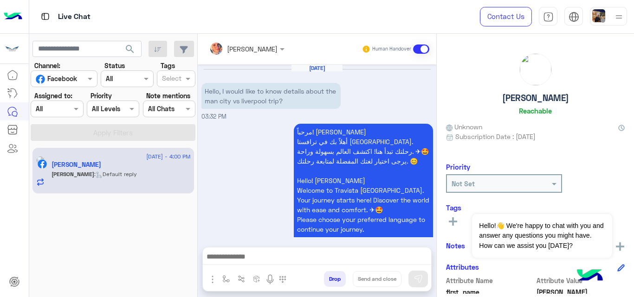
scroll to position [877, 0]
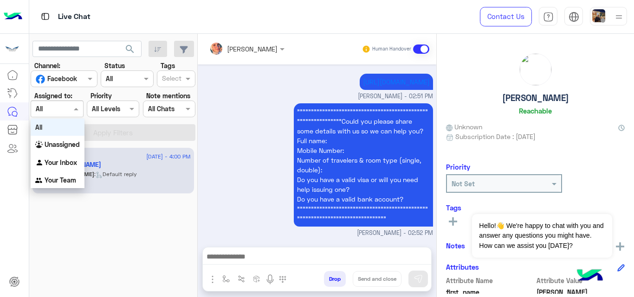
click at [64, 107] on div at bounding box center [57, 108] width 52 height 11
click at [66, 147] on b "Unassigned" at bounding box center [62, 145] width 35 height 8
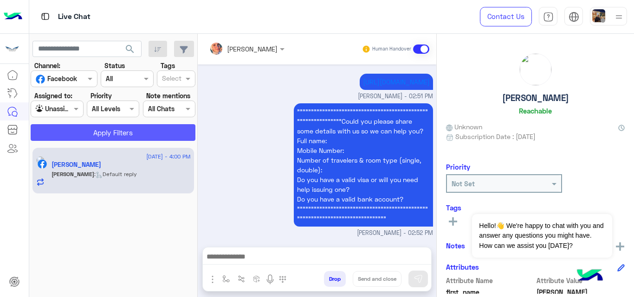
click at [80, 141] on button "Apply Filters" at bounding box center [113, 132] width 165 height 17
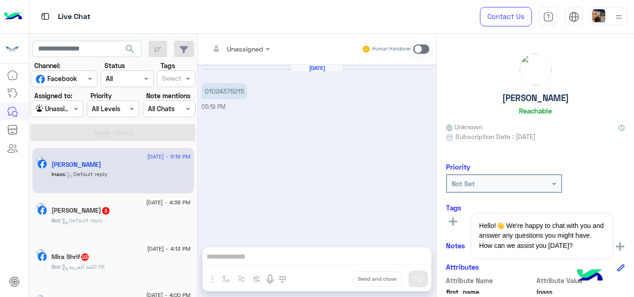
click at [104, 266] on span ": اللغة العربية FB" at bounding box center [82, 267] width 44 height 7
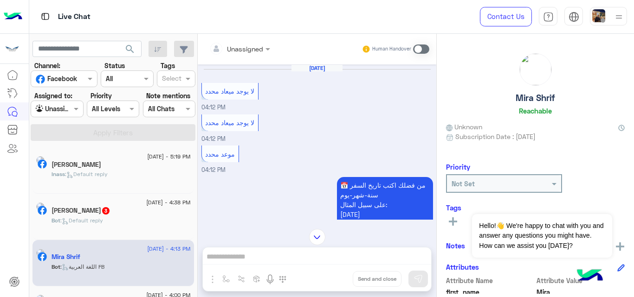
scroll to position [464, 0]
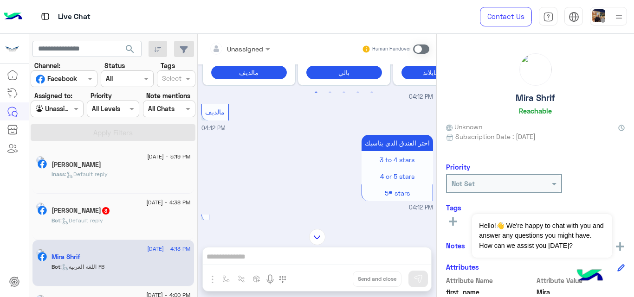
click at [131, 168] on div "Inass Selim" at bounding box center [121, 166] width 139 height 10
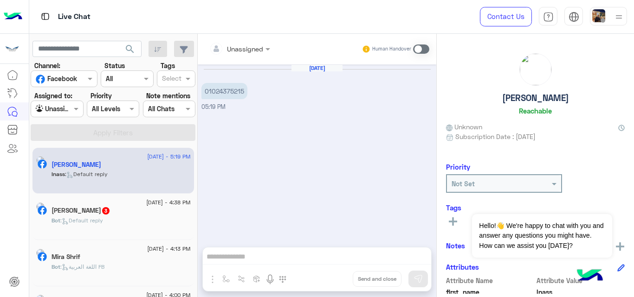
click at [84, 75] on div at bounding box center [64, 78] width 66 height 11
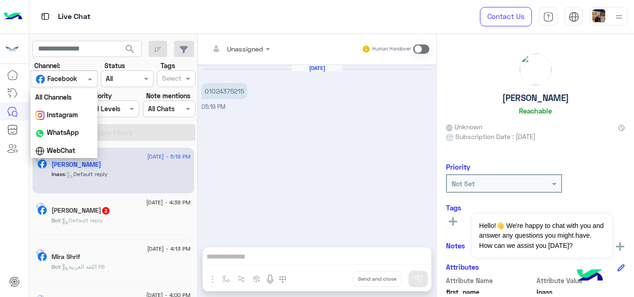
scroll to position [19, 0]
click at [68, 97] on b "Instagram" at bounding box center [62, 96] width 31 height 8
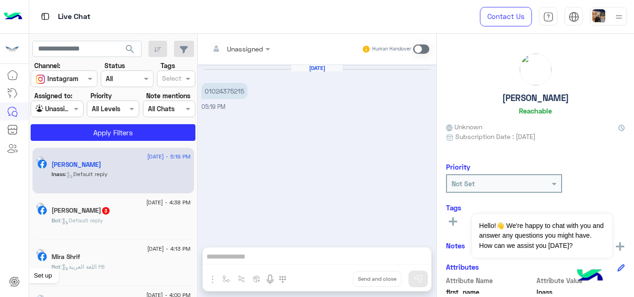
click at [9, 279] on icon at bounding box center [14, 282] width 11 height 11
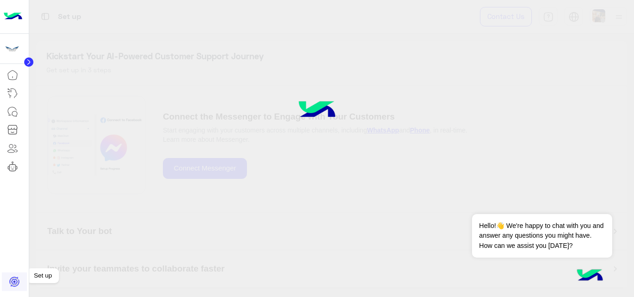
click at [14, 286] on icon at bounding box center [14, 281] width 9 height 9
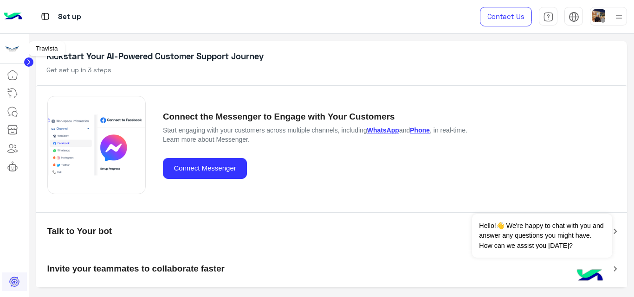
click at [16, 46] on img at bounding box center [12, 48] width 17 height 17
click at [18, 114] on icon at bounding box center [12, 111] width 11 height 11
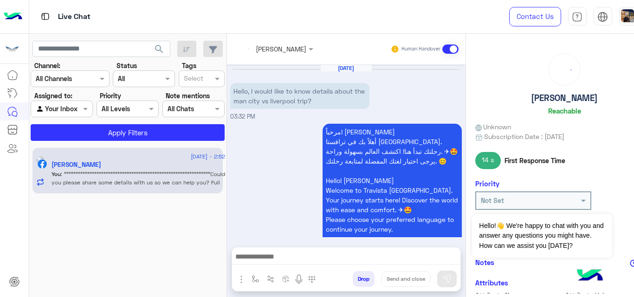
scroll to position [368, 0]
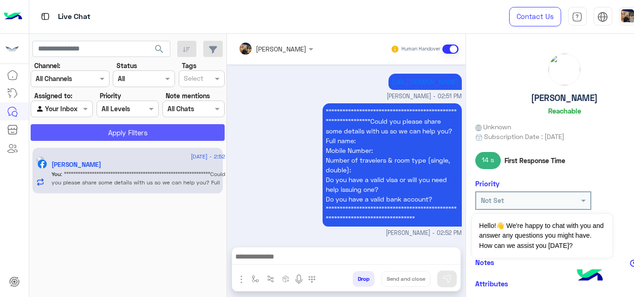
click at [92, 131] on button "Apply Filters" at bounding box center [128, 132] width 194 height 17
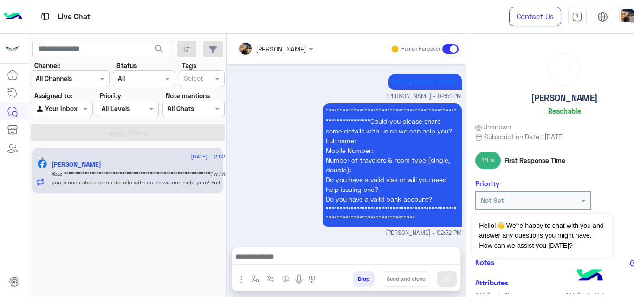
click at [71, 109] on div at bounding box center [61, 108] width 61 height 11
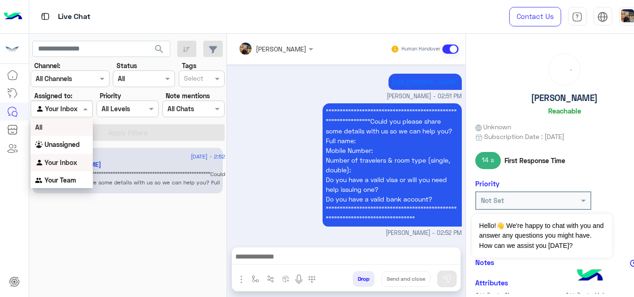
click at [76, 132] on div "All" at bounding box center [62, 127] width 62 height 17
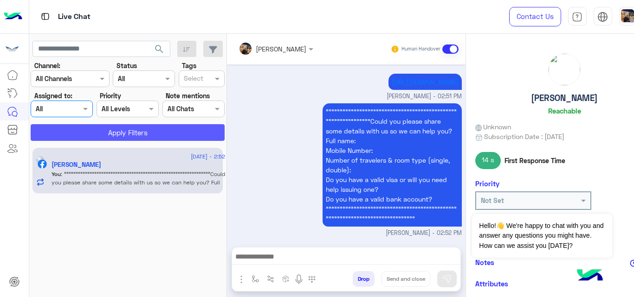
click at [81, 132] on button "Apply Filters" at bounding box center [128, 132] width 194 height 17
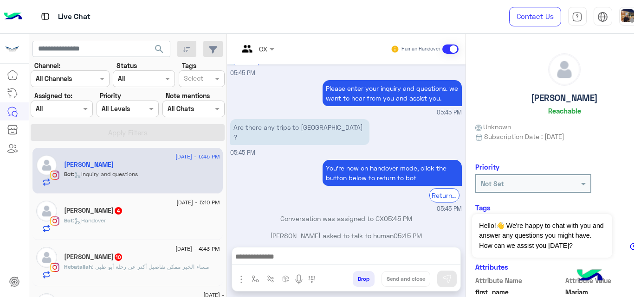
click at [70, 108] on div at bounding box center [61, 108] width 61 height 11
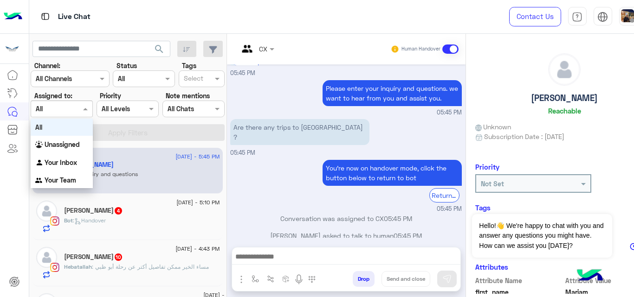
click at [71, 129] on div "All" at bounding box center [62, 127] width 62 height 17
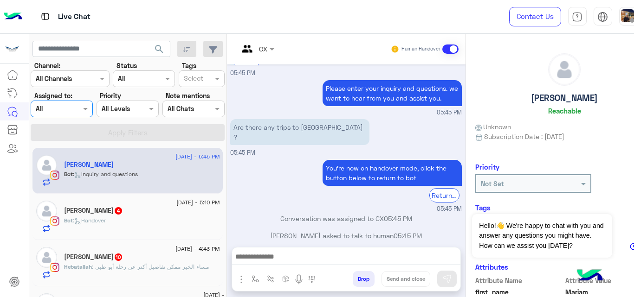
click at [77, 108] on div at bounding box center [61, 108] width 61 height 11
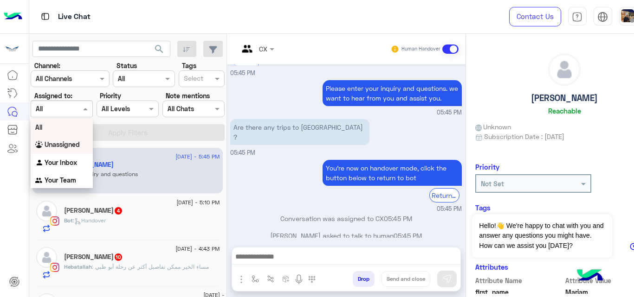
click at [71, 145] on b "Unassigned" at bounding box center [62, 145] width 35 height 8
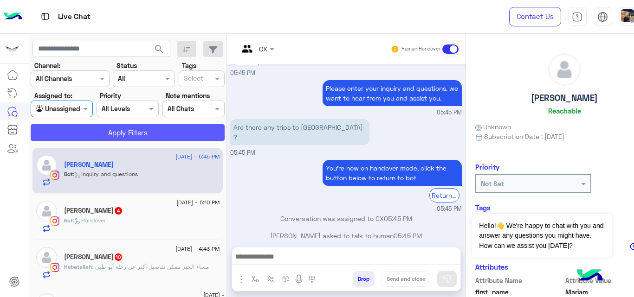
click at [78, 130] on button "Apply Filters" at bounding box center [128, 132] width 194 height 17
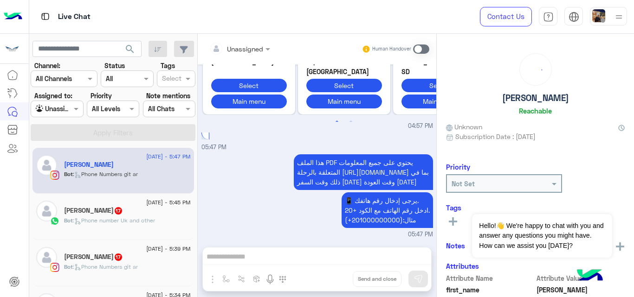
scroll to position [469, 0]
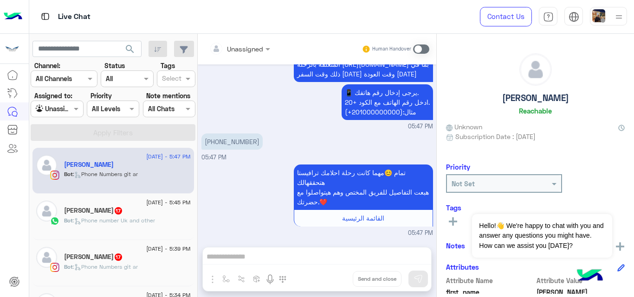
click at [112, 216] on div "Mostafa Halafawi 17" at bounding box center [127, 212] width 127 height 10
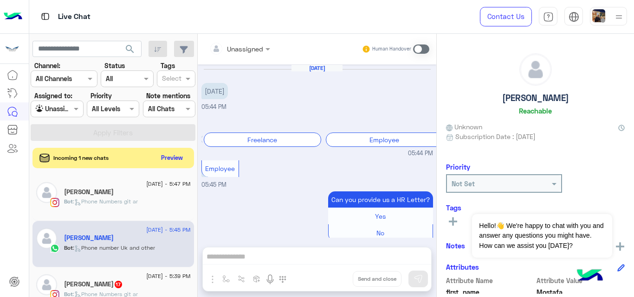
scroll to position [347, 0]
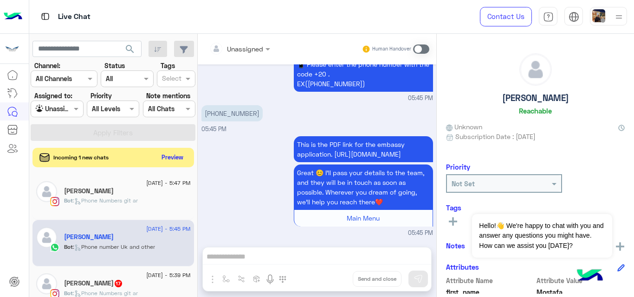
click at [174, 159] on button "Preview" at bounding box center [172, 157] width 29 height 13
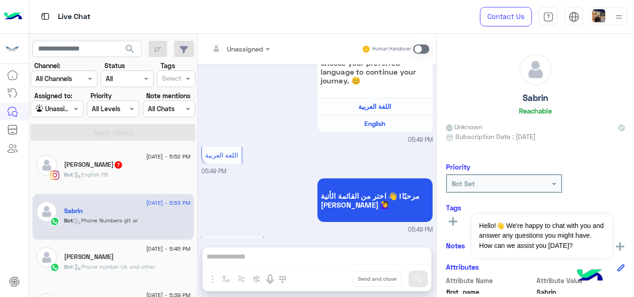
scroll to position [2243, 0]
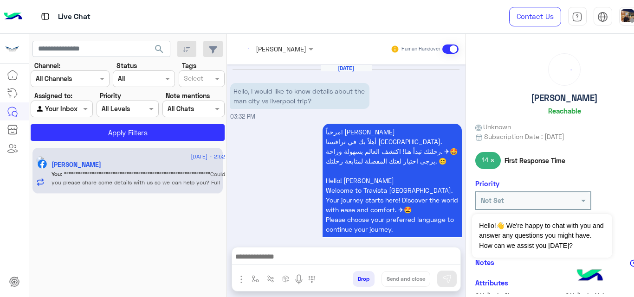
scroll to position [368, 0]
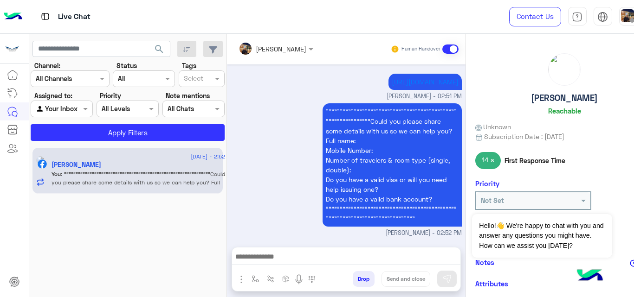
click at [77, 105] on div at bounding box center [61, 108] width 61 height 11
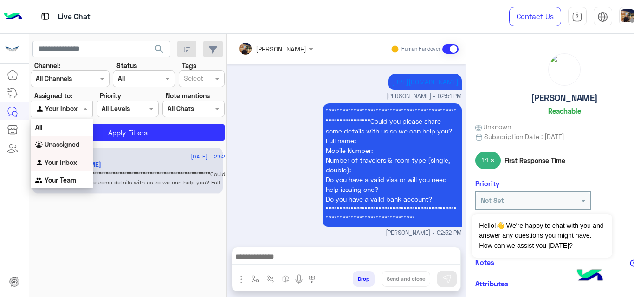
click at [74, 143] on b "Unassigned" at bounding box center [62, 145] width 35 height 8
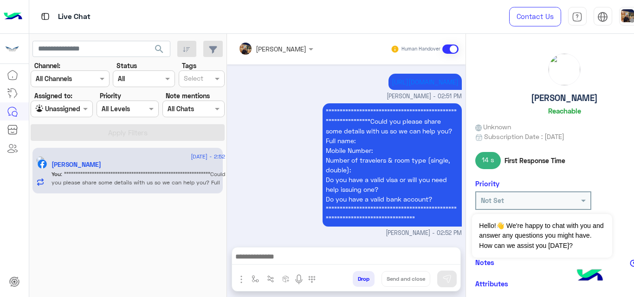
click at [79, 110] on div at bounding box center [61, 108] width 61 height 11
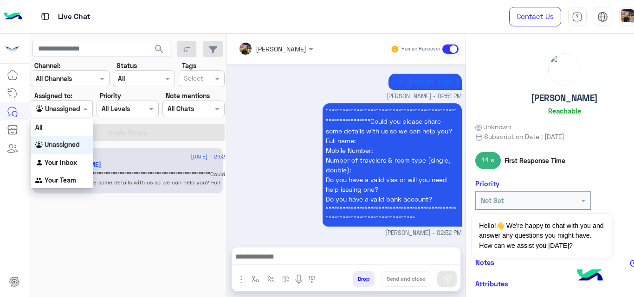
click at [60, 142] on b "Unassigned" at bounding box center [62, 145] width 35 height 8
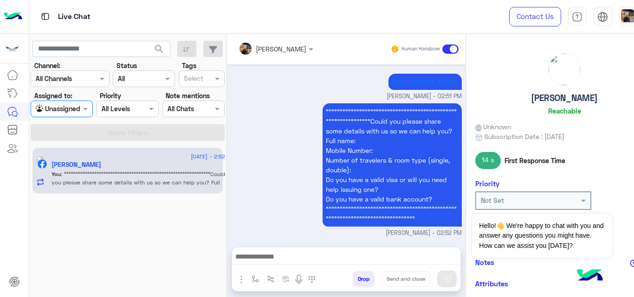
click at [63, 104] on input "text" at bounding box center [51, 109] width 30 height 10
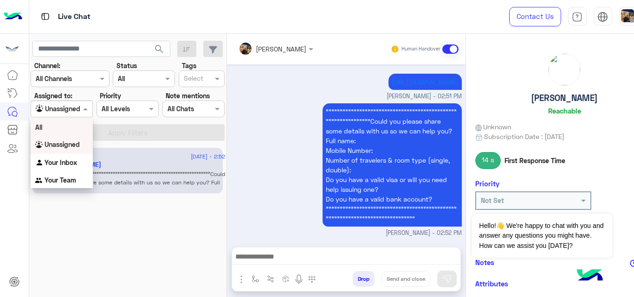
click at [62, 124] on div "All" at bounding box center [62, 127] width 62 height 17
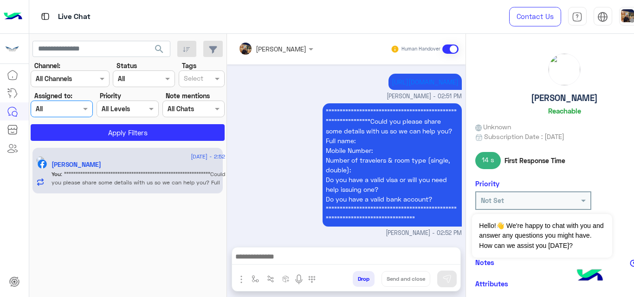
click at [75, 108] on div at bounding box center [61, 108] width 61 height 11
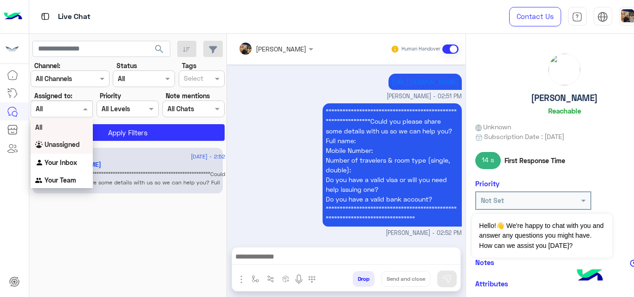
click at [66, 142] on b "Unassigned" at bounding box center [62, 145] width 35 height 8
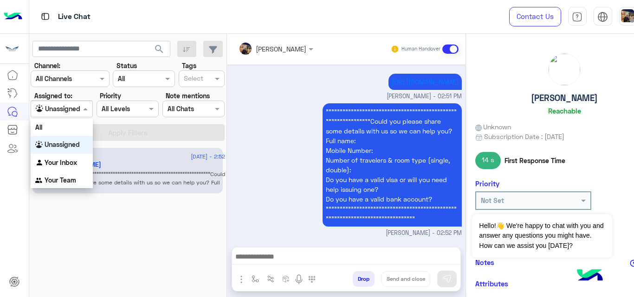
click at [75, 108] on div at bounding box center [61, 108] width 61 height 11
click at [71, 127] on div "All" at bounding box center [62, 127] width 62 height 17
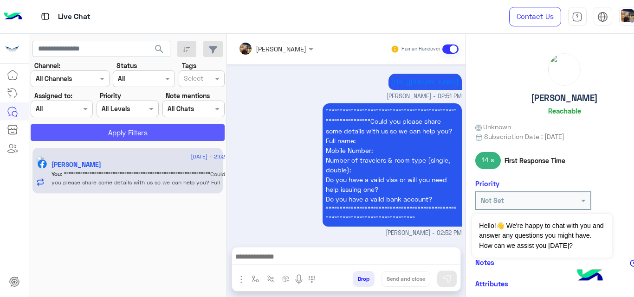
click at [79, 127] on button "Apply Filters" at bounding box center [128, 132] width 194 height 17
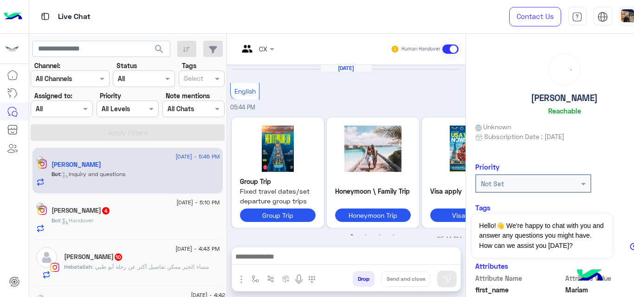
click at [79, 107] on div at bounding box center [61, 108] width 61 height 11
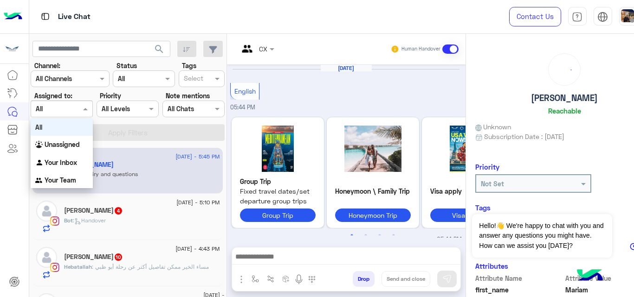
scroll to position [342, 0]
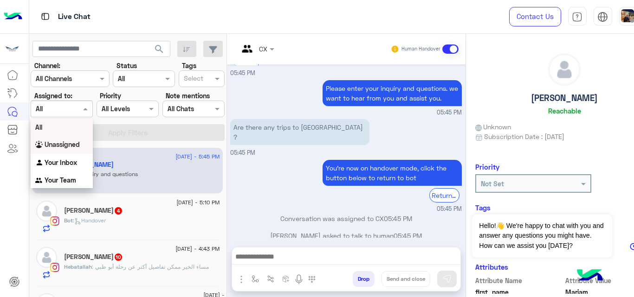
click at [71, 144] on b "Unassigned" at bounding box center [62, 145] width 35 height 8
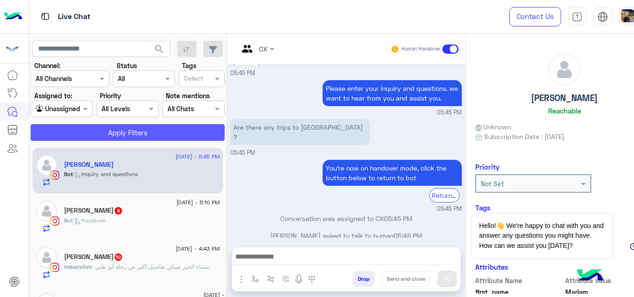
click at [87, 127] on button "Apply Filters" at bounding box center [128, 132] width 194 height 17
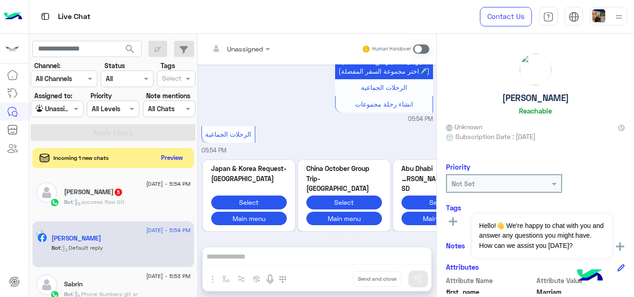
scroll to position [520, 0]
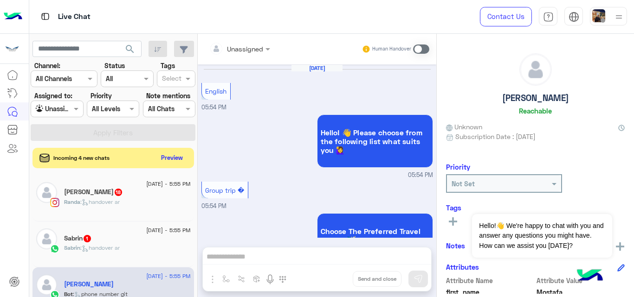
scroll to position [422, 0]
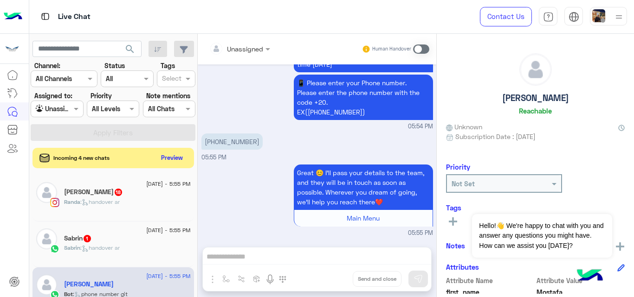
click at [120, 162] on div "Incoming 4 new chats Preview" at bounding box center [112, 158] width 161 height 20
click at [173, 158] on button "Preview" at bounding box center [172, 157] width 29 height 13
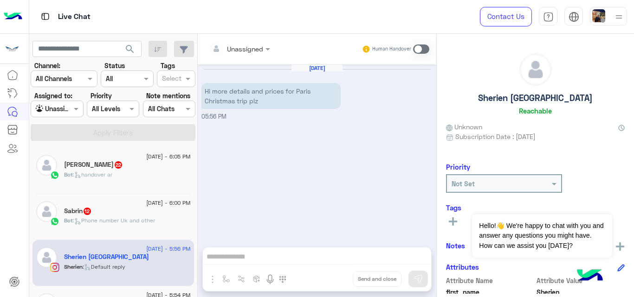
click at [135, 174] on div "Bot : handover ar" at bounding box center [127, 179] width 127 height 16
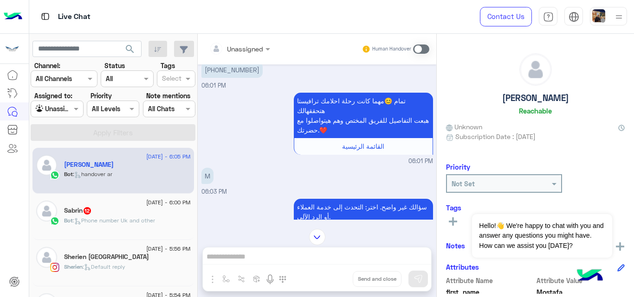
scroll to position [331, 0]
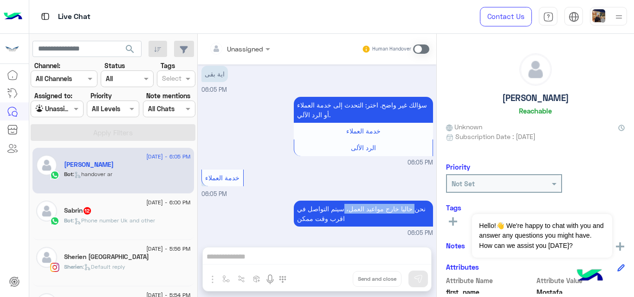
drag, startPoint x: 409, startPoint y: 208, endPoint x: 339, endPoint y: 206, distance: 69.6
click at [339, 206] on p "نحن حاليا خارج مواعيد العمل، سيتم التواصل في اقرب وقت ممكن" at bounding box center [363, 214] width 139 height 26
click at [163, 228] on div "Bot : Phone number Uk and other" at bounding box center [127, 225] width 127 height 16
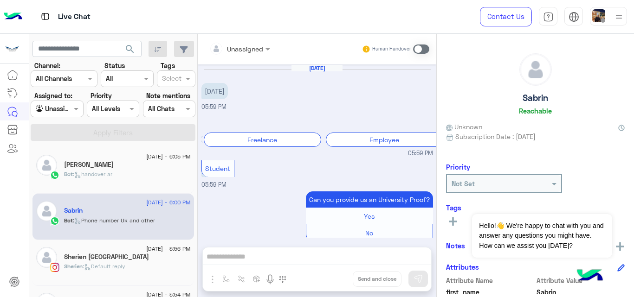
scroll to position [347, 0]
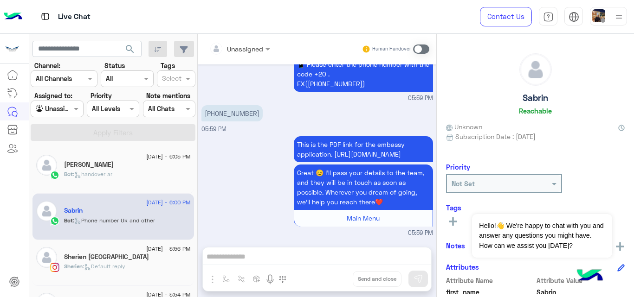
click at [311, 258] on div "Unassigned Human Handover Aug 10, 2025 2025-9-1 05:59 PM Please choose your Job…" at bounding box center [317, 167] width 239 height 267
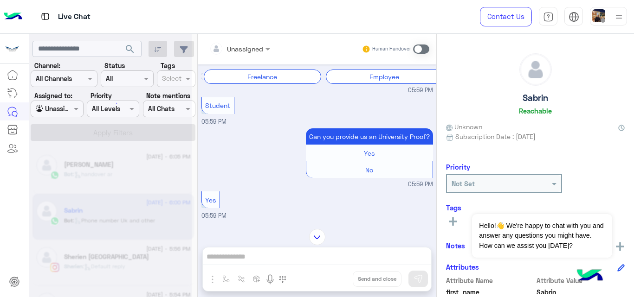
scroll to position [368, 0]
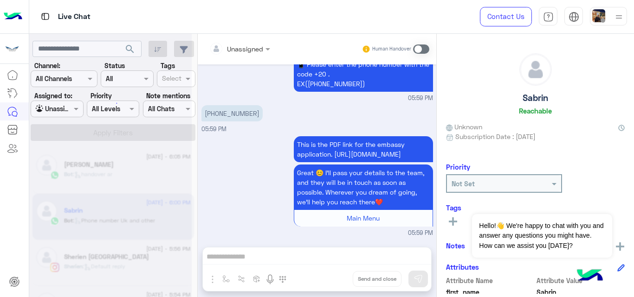
click at [235, 105] on p "+201000000000" at bounding box center [231, 113] width 61 height 16
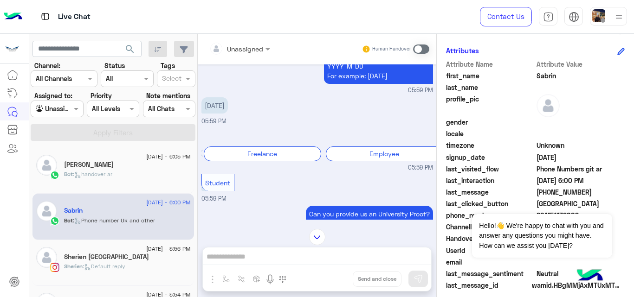
scroll to position [224, 0]
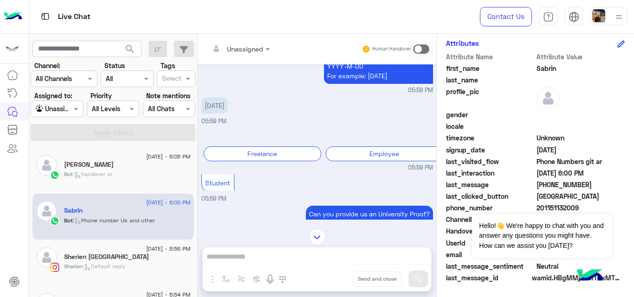
click at [420, 50] on span at bounding box center [421, 49] width 16 height 9
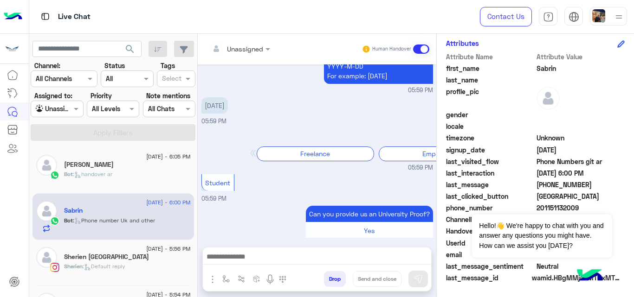
scroll to position [781, 0]
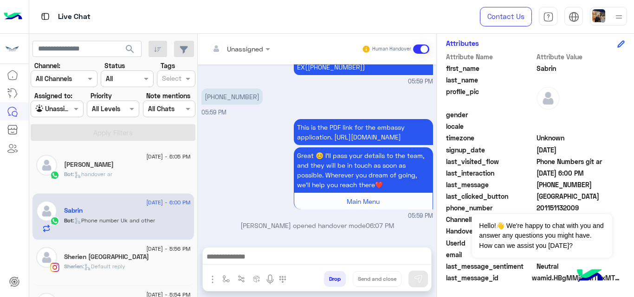
click at [420, 50] on span at bounding box center [421, 49] width 16 height 9
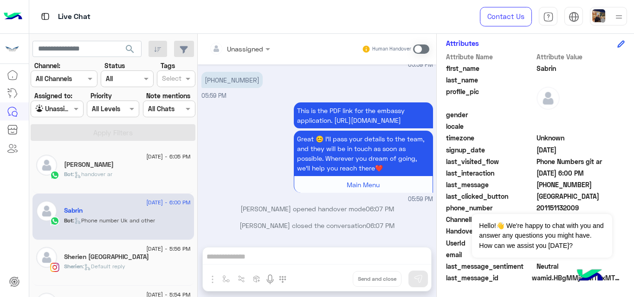
scroll to position [798, 0]
click at [80, 164] on h5 "Mostafa Halafawi" at bounding box center [89, 165] width 50 height 8
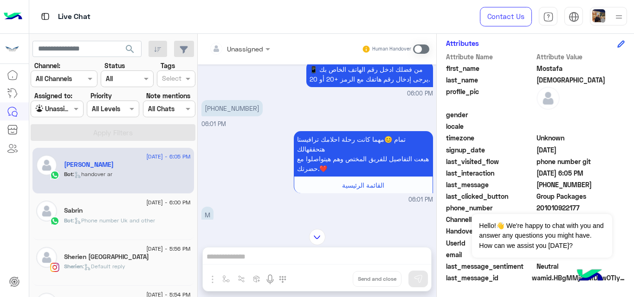
scroll to position [820, 0]
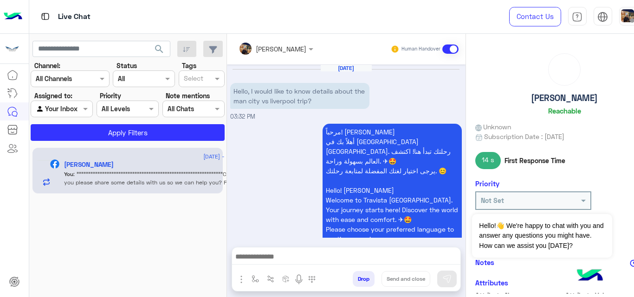
scroll to position [368, 0]
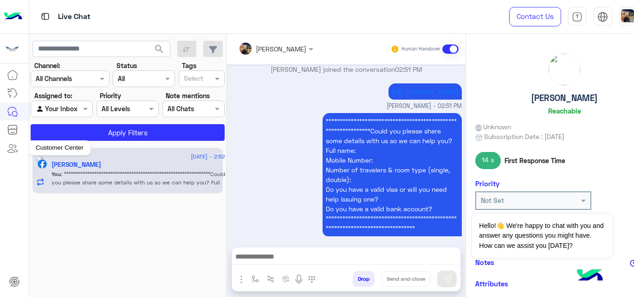
click at [17, 147] on icon at bounding box center [12, 148] width 11 height 11
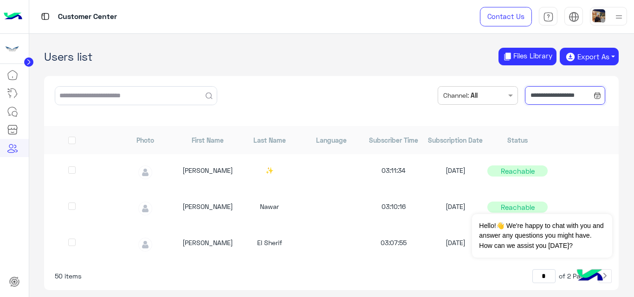
click at [570, 99] on input "**********" at bounding box center [565, 95] width 80 height 19
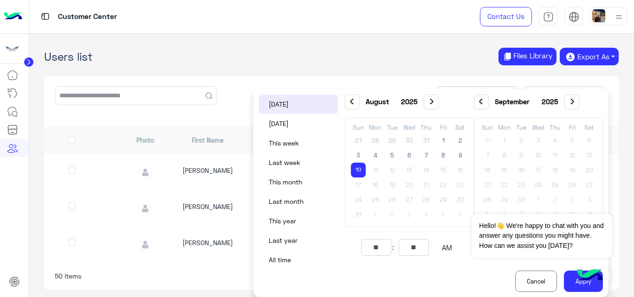
click at [360, 170] on span "10" at bounding box center [358, 170] width 15 height 15
click at [583, 279] on img at bounding box center [590, 276] width 32 height 32
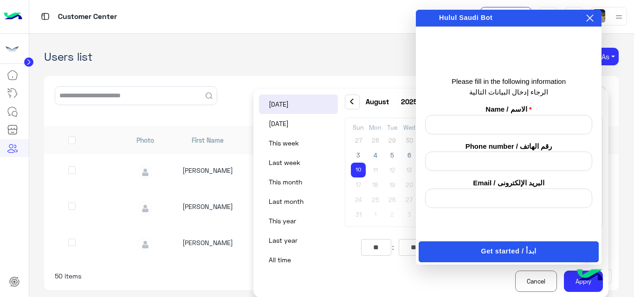
click at [591, 16] on icon at bounding box center [589, 17] width 7 height 7
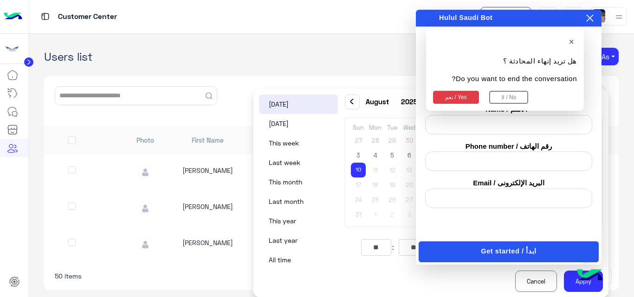
click at [503, 98] on button "لا / No" at bounding box center [508, 97] width 39 height 13
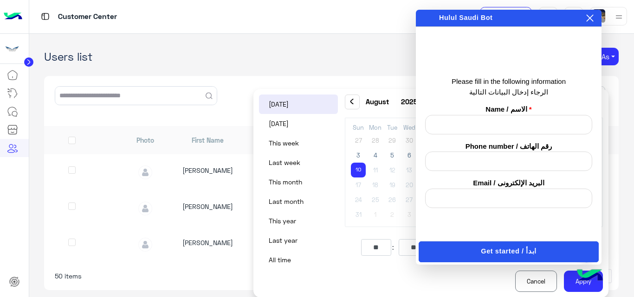
click at [593, 15] on button at bounding box center [589, 18] width 9 height 10
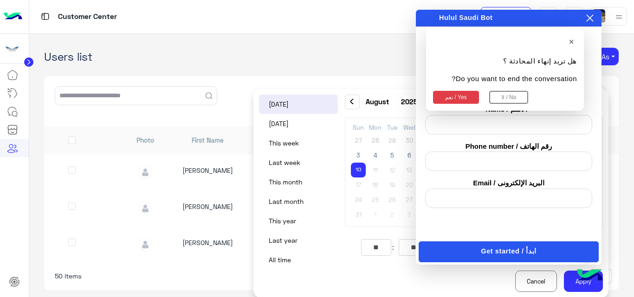
click at [591, 19] on icon at bounding box center [589, 17] width 7 height 7
click at [463, 94] on button "نعم / Yes" at bounding box center [456, 97] width 46 height 13
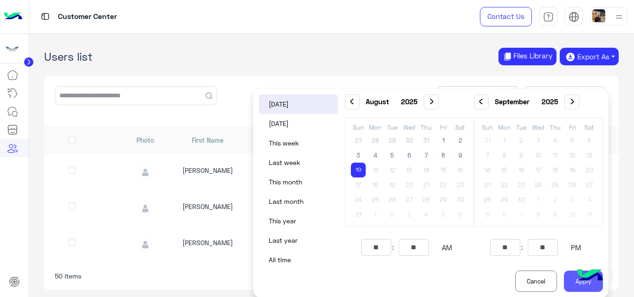
click at [576, 287] on button "Apply" at bounding box center [583, 281] width 39 height 21
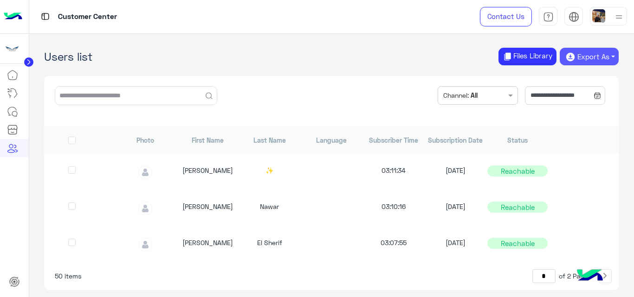
click at [588, 61] on button "Export As" at bounding box center [589, 57] width 59 height 18
click at [594, 81] on button "CSV" at bounding box center [589, 76] width 45 height 13
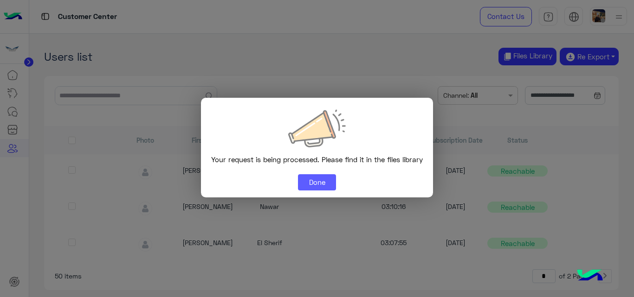
click at [320, 183] on button "Done" at bounding box center [317, 182] width 38 height 17
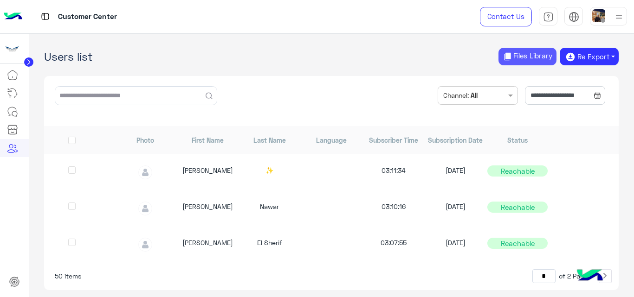
click at [540, 55] on button "Files Library" at bounding box center [527, 57] width 58 height 18
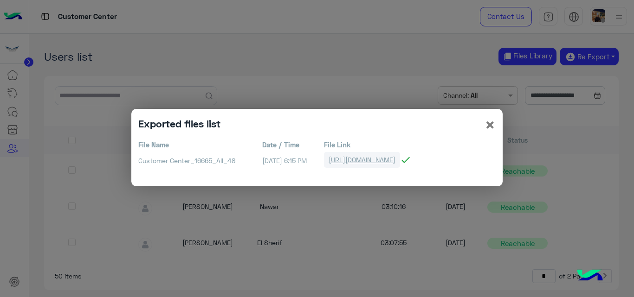
click at [400, 161] on link "[URL][DOMAIN_NAME]" at bounding box center [362, 159] width 76 height 15
click at [488, 122] on span "×" at bounding box center [489, 124] width 11 height 21
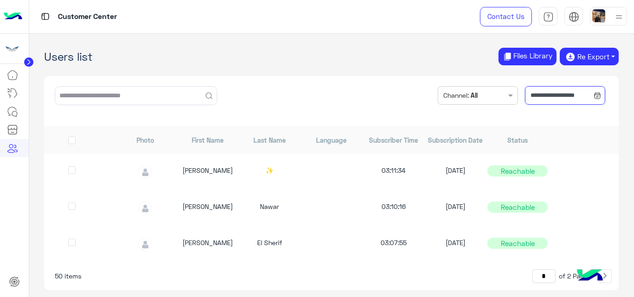
click at [559, 101] on input "**********" at bounding box center [565, 95] width 80 height 19
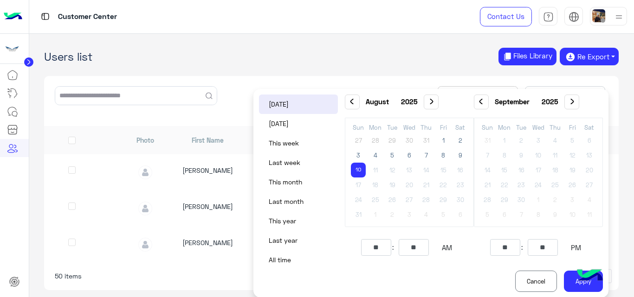
click at [405, 62] on h1 "Users list Files Library Re Export CSV" at bounding box center [331, 57] width 574 height 18
click at [523, 52] on button "Files Library" at bounding box center [527, 57] width 58 height 18
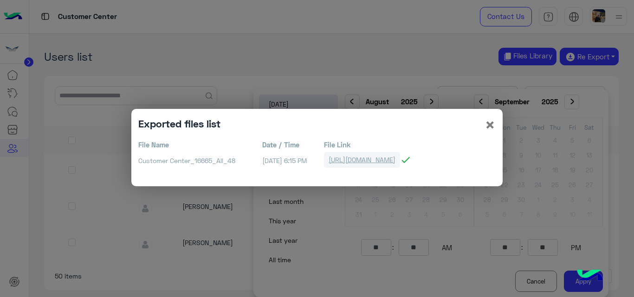
click at [354, 162] on link "[URL][DOMAIN_NAME]" at bounding box center [362, 159] width 76 height 15
click at [489, 125] on span "×" at bounding box center [489, 124] width 11 height 21
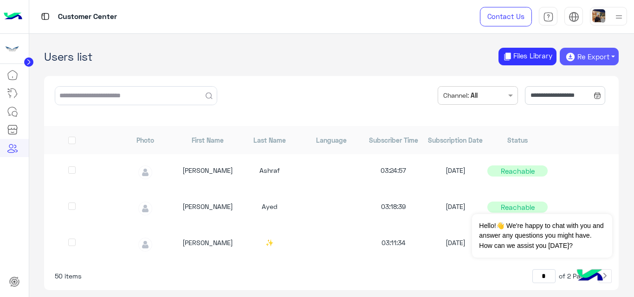
click at [586, 60] on button "Re Export" at bounding box center [589, 57] width 59 height 18
click at [589, 78] on button "CSV" at bounding box center [589, 76] width 45 height 13
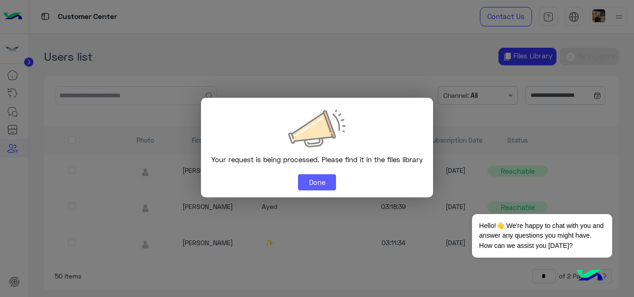
click at [320, 187] on button "Done" at bounding box center [317, 182] width 38 height 17
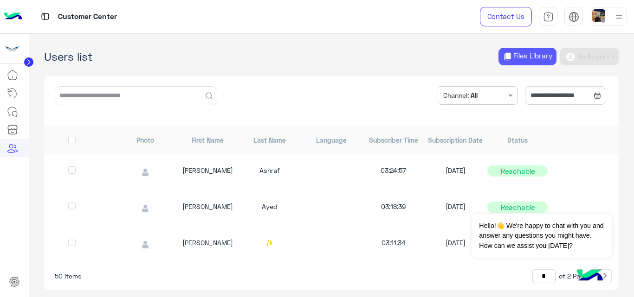
click at [513, 58] on button "Files Library" at bounding box center [527, 57] width 58 height 18
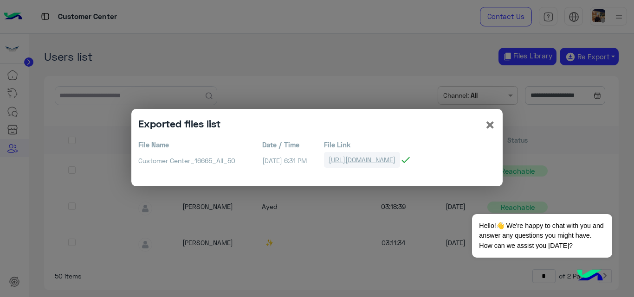
click at [392, 164] on link "https://bots-resources.s3.amazonaws.com/PlatformAttachments/LIVE/16665/Customer…" at bounding box center [362, 159] width 76 height 15
click at [490, 124] on span "×" at bounding box center [489, 124] width 11 height 21
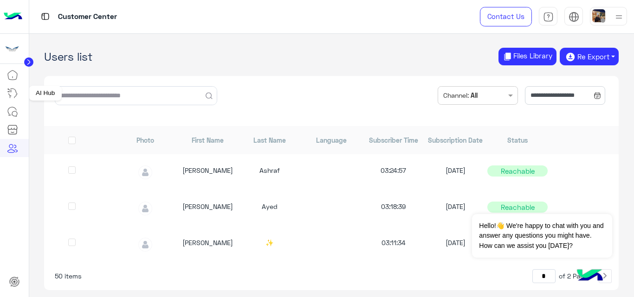
click at [13, 91] on icon at bounding box center [12, 93] width 11 height 11
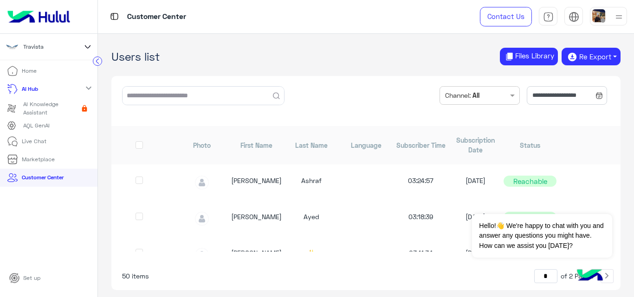
click at [45, 139] on p "Live Chat" at bounding box center [34, 141] width 25 height 8
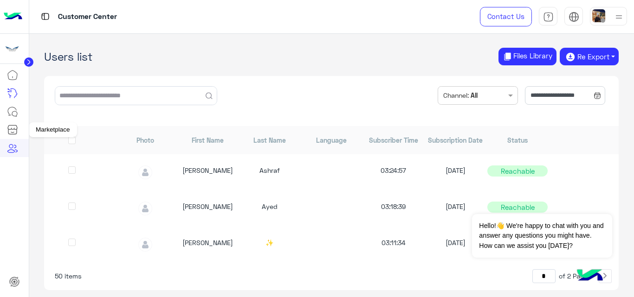
click at [9, 110] on icon at bounding box center [12, 111] width 11 height 11
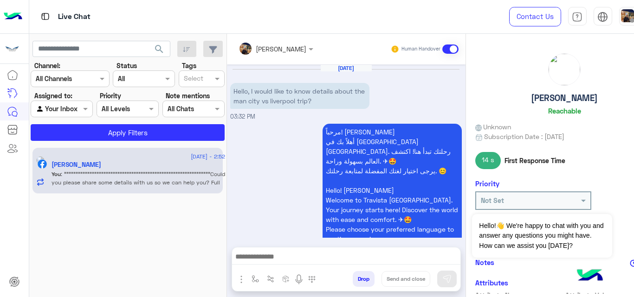
scroll to position [368, 0]
